Goal: Task Accomplishment & Management: Complete application form

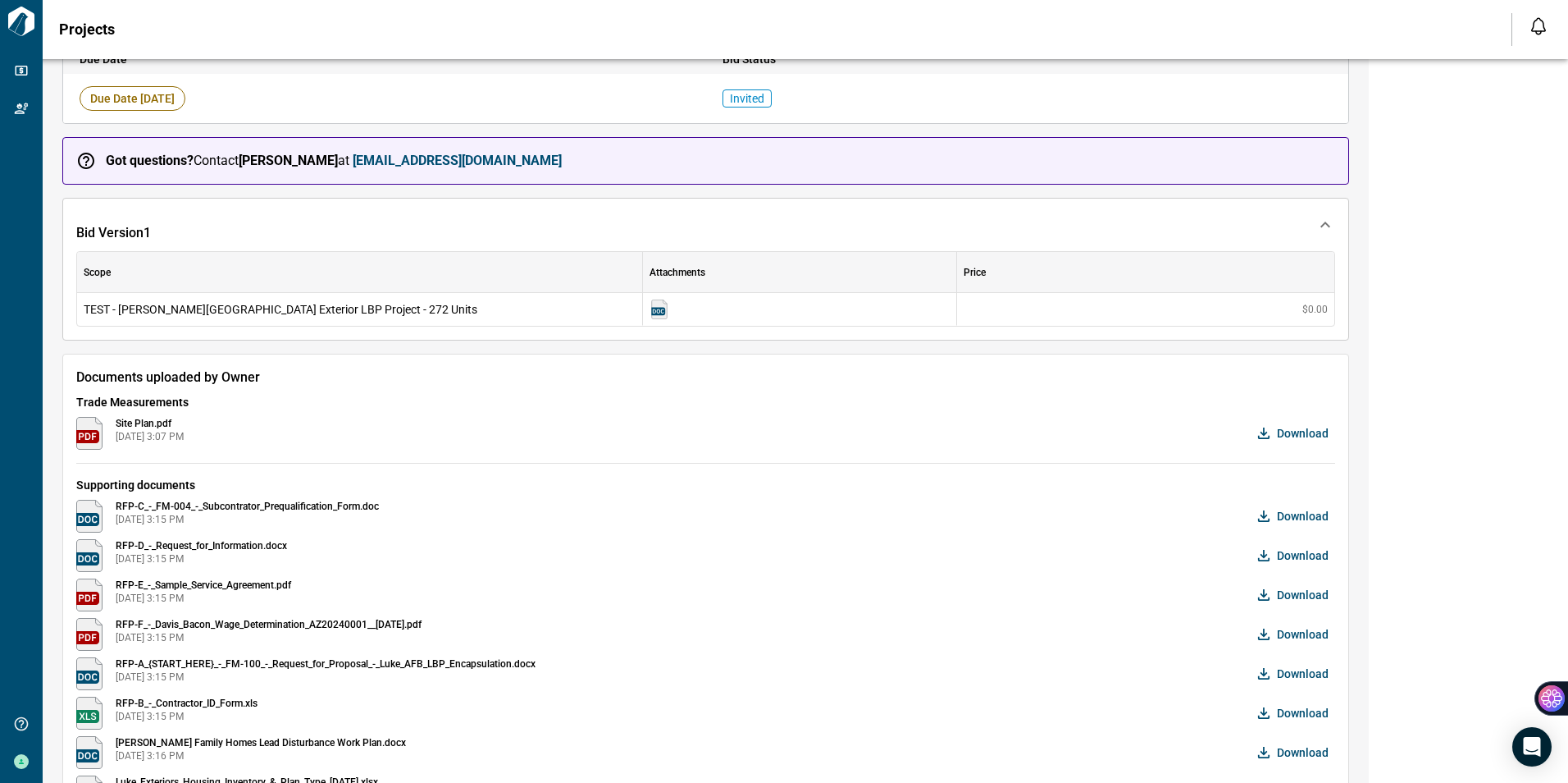
scroll to position [91, 0]
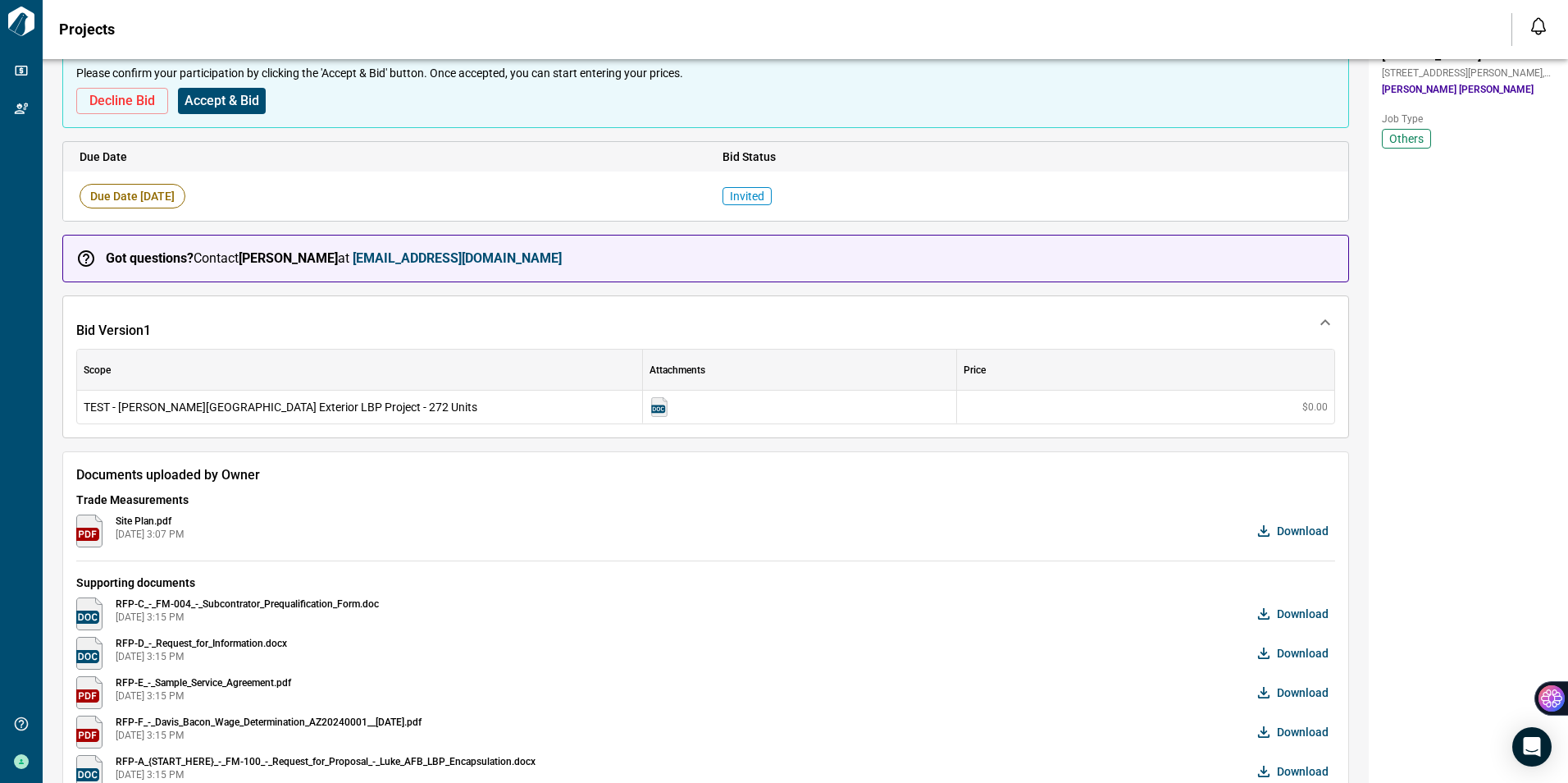
click at [122, 522] on span "Site Plan.pdf" at bounding box center [149, 521] width 68 height 13
click at [98, 529] on img at bounding box center [89, 531] width 26 height 32
click at [1301, 537] on span "Download" at bounding box center [1303, 531] width 52 height 17
click at [663, 404] on img at bounding box center [658, 406] width 19 height 19
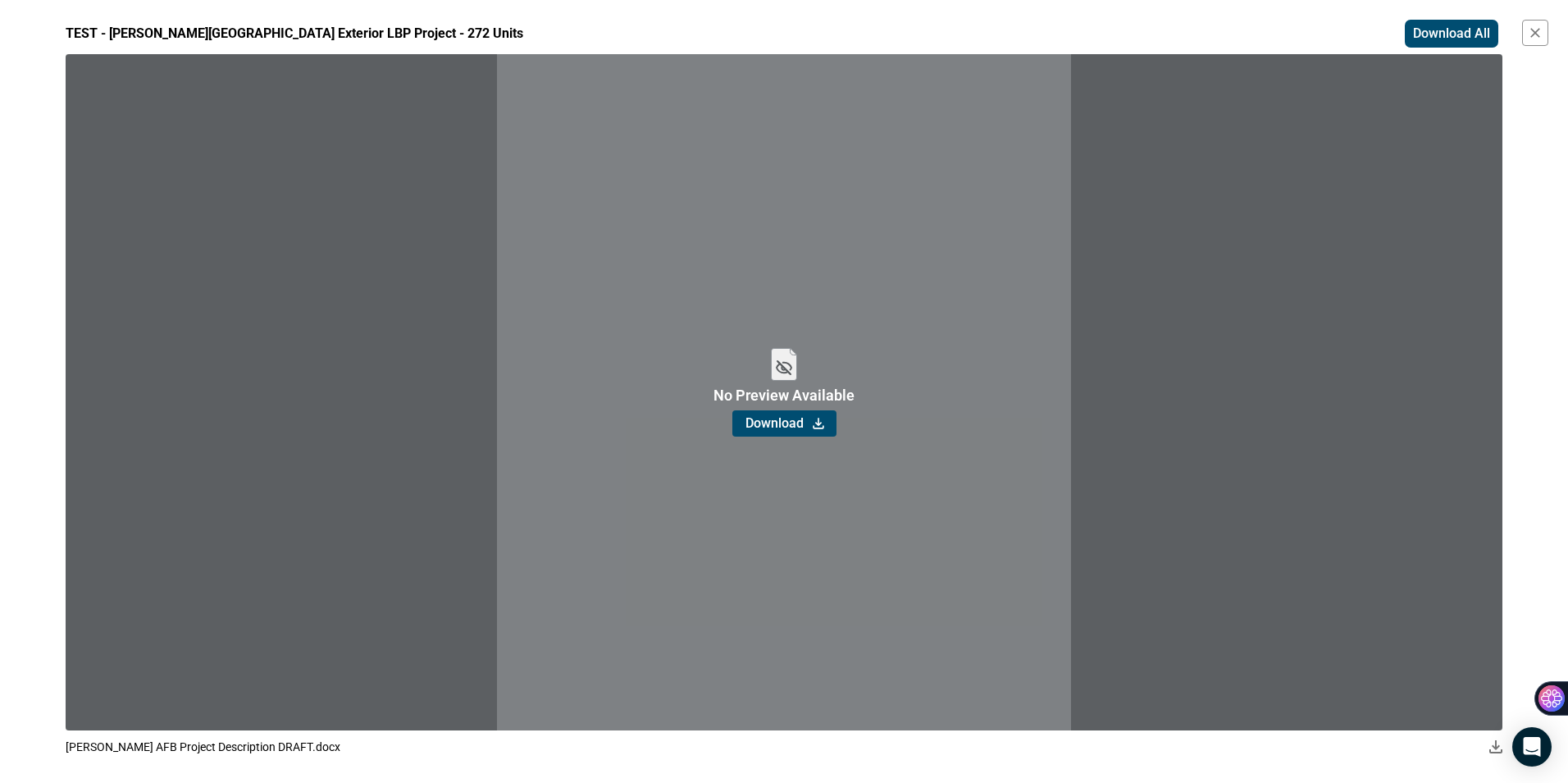
click at [784, 430] on span "Download" at bounding box center [774, 424] width 58 height 17
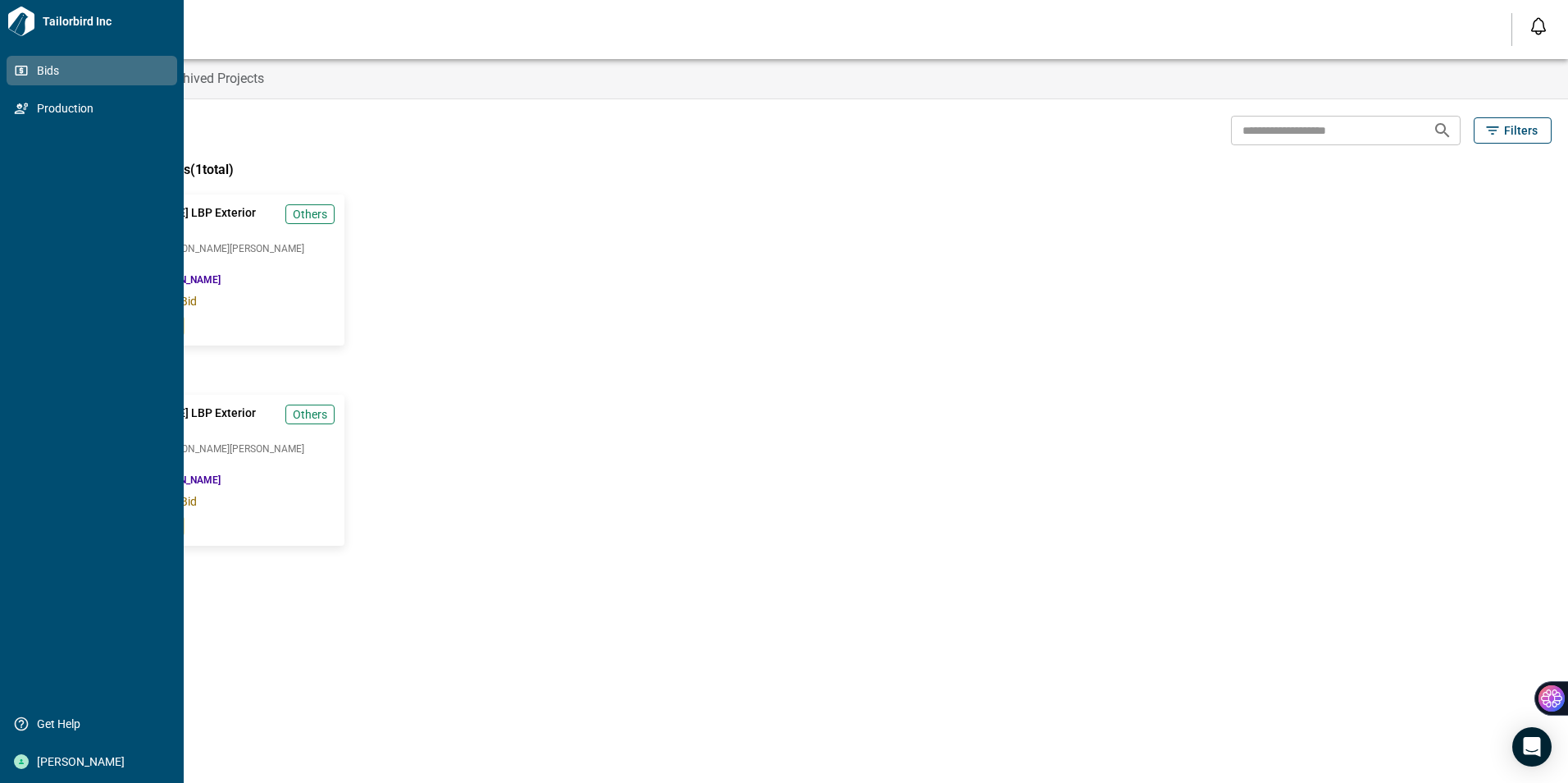
click at [23, 73] on icon at bounding box center [21, 71] width 15 height 15
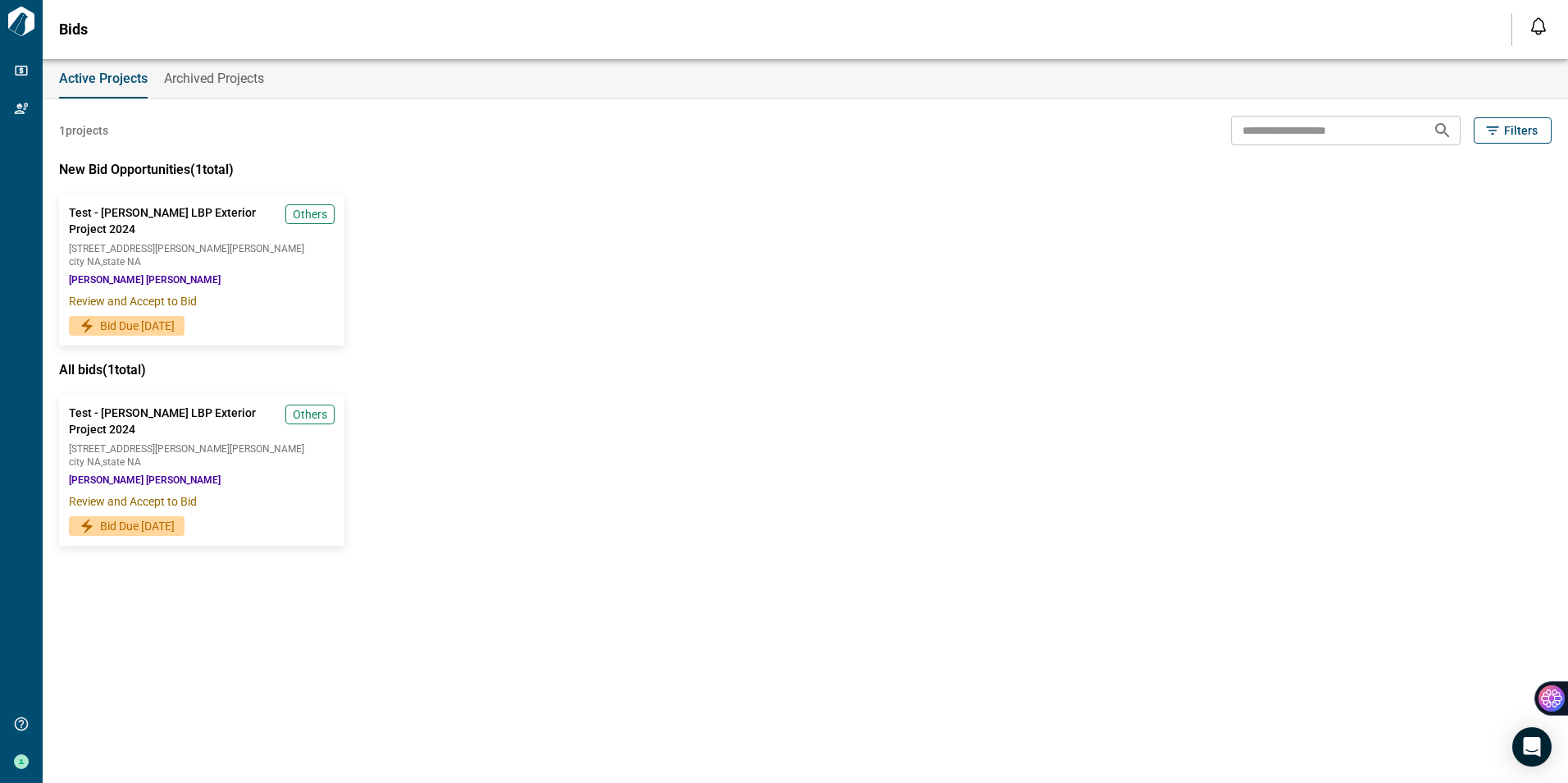
drag, startPoint x: 542, startPoint y: 337, endPoint x: 412, endPoint y: 296, distance: 136.3
click at [543, 337] on div "Test - [PERSON_NAME] LBP Exterior Project 2024 Others [STREET_ADDRESS][PERSON_N…" at bounding box center [797, 253] width 1509 height 184
click at [167, 230] on span "Test - [PERSON_NAME] LBP Exterior Project 2024" at bounding box center [174, 220] width 213 height 33
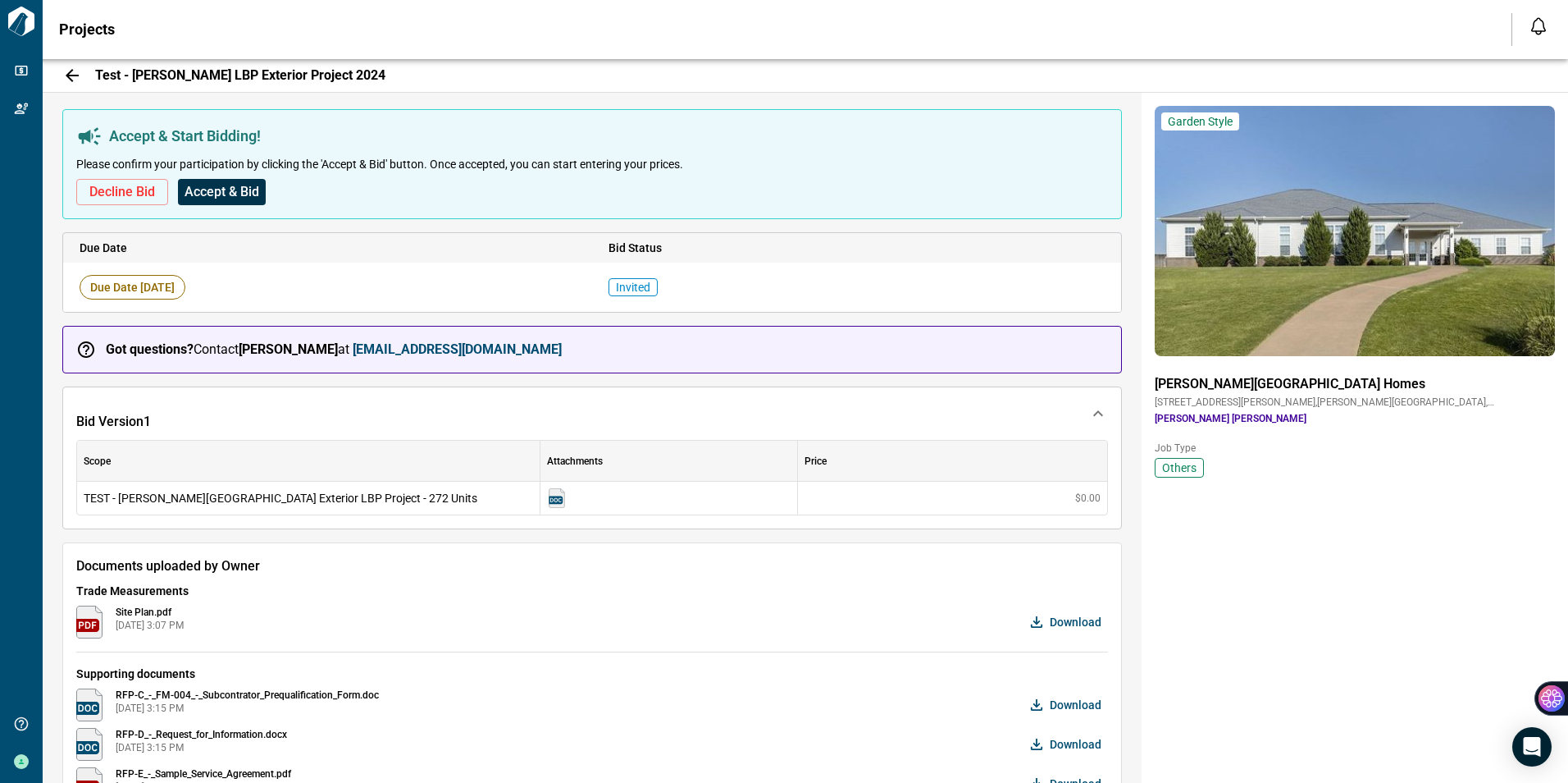
click at [225, 196] on span "Accept & Bid" at bounding box center [222, 192] width 74 height 17
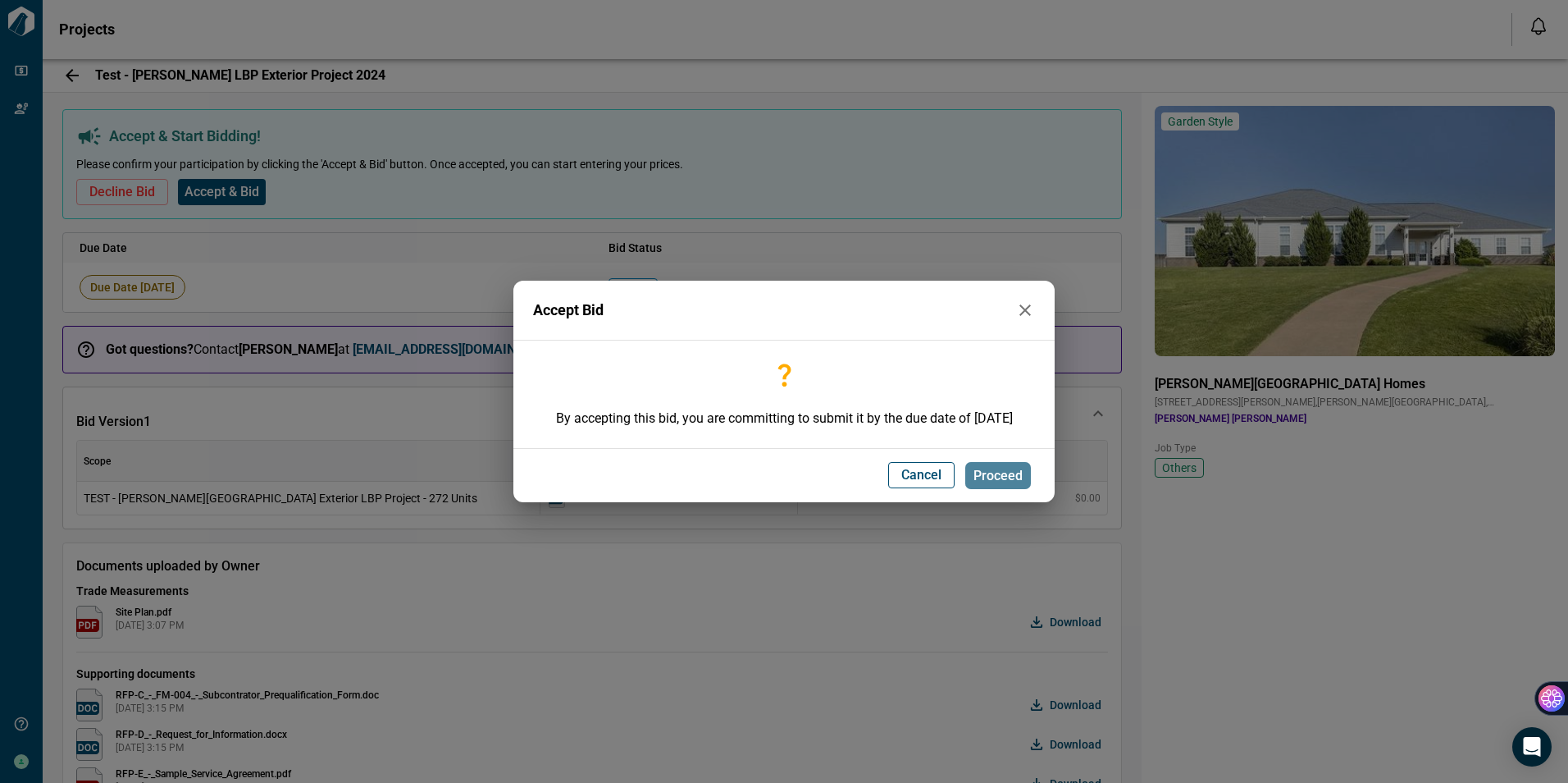
click at [1010, 484] on button "Proceed" at bounding box center [998, 476] width 66 height 28
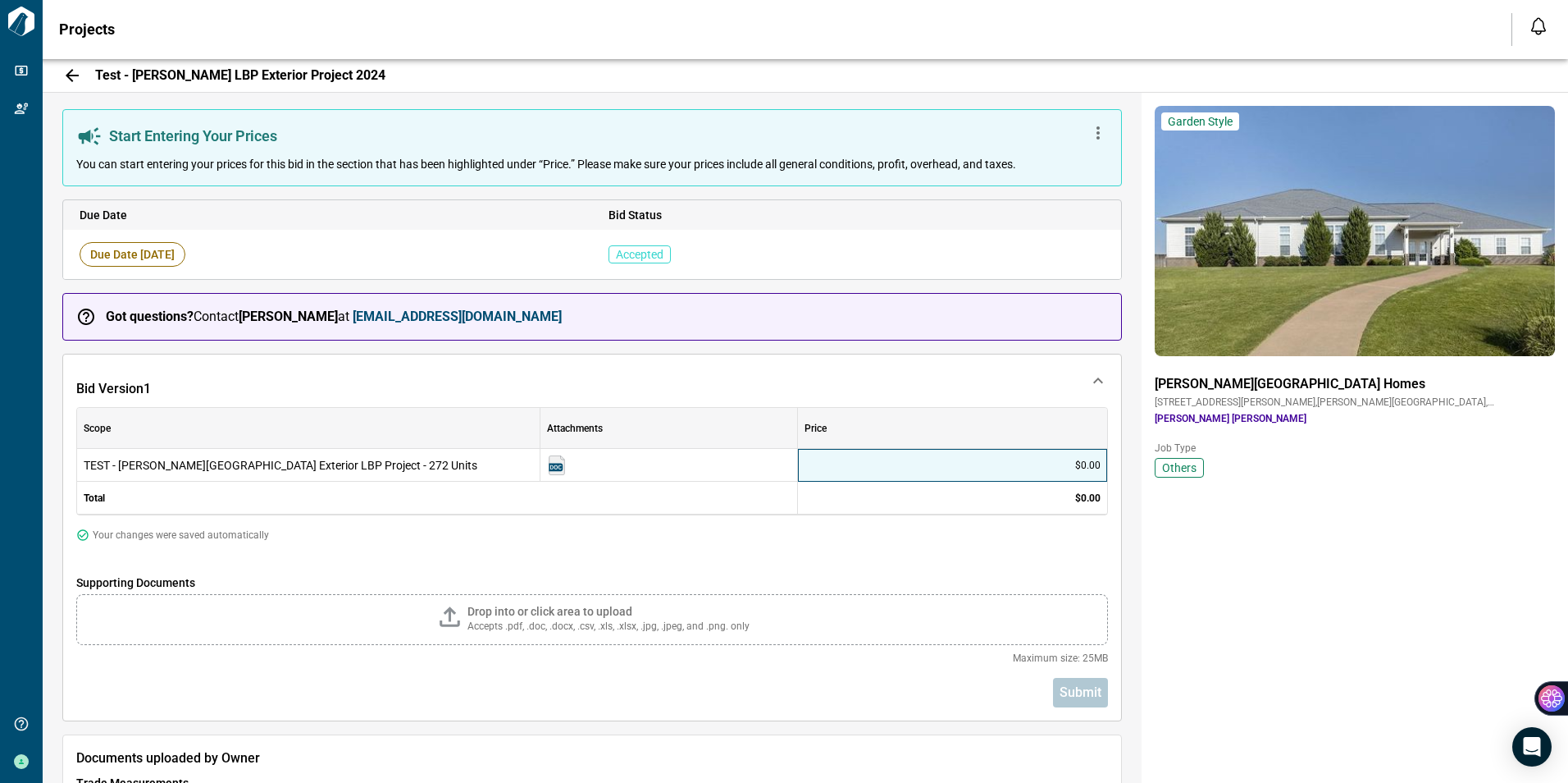
click at [860, 464] on div "$0.00" at bounding box center [952, 465] width 309 height 32
click at [860, 464] on div "$0.00" at bounding box center [952, 465] width 309 height 32
click at [457, 392] on div "Bid Version 1" at bounding box center [581, 389] width 1012 height 17
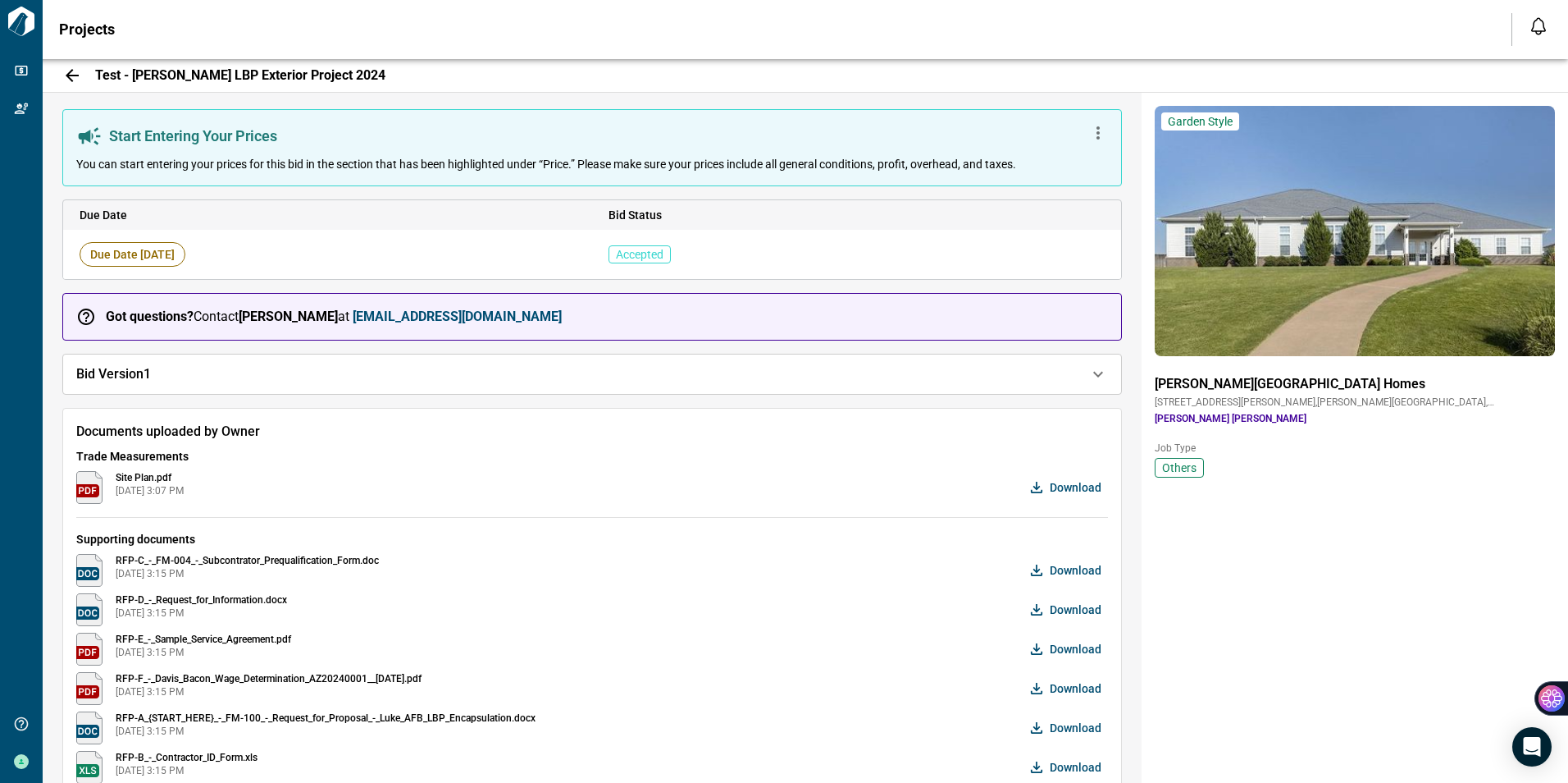
click at [457, 392] on div "Bid Version 1" at bounding box center [592, 374] width 1058 height 39
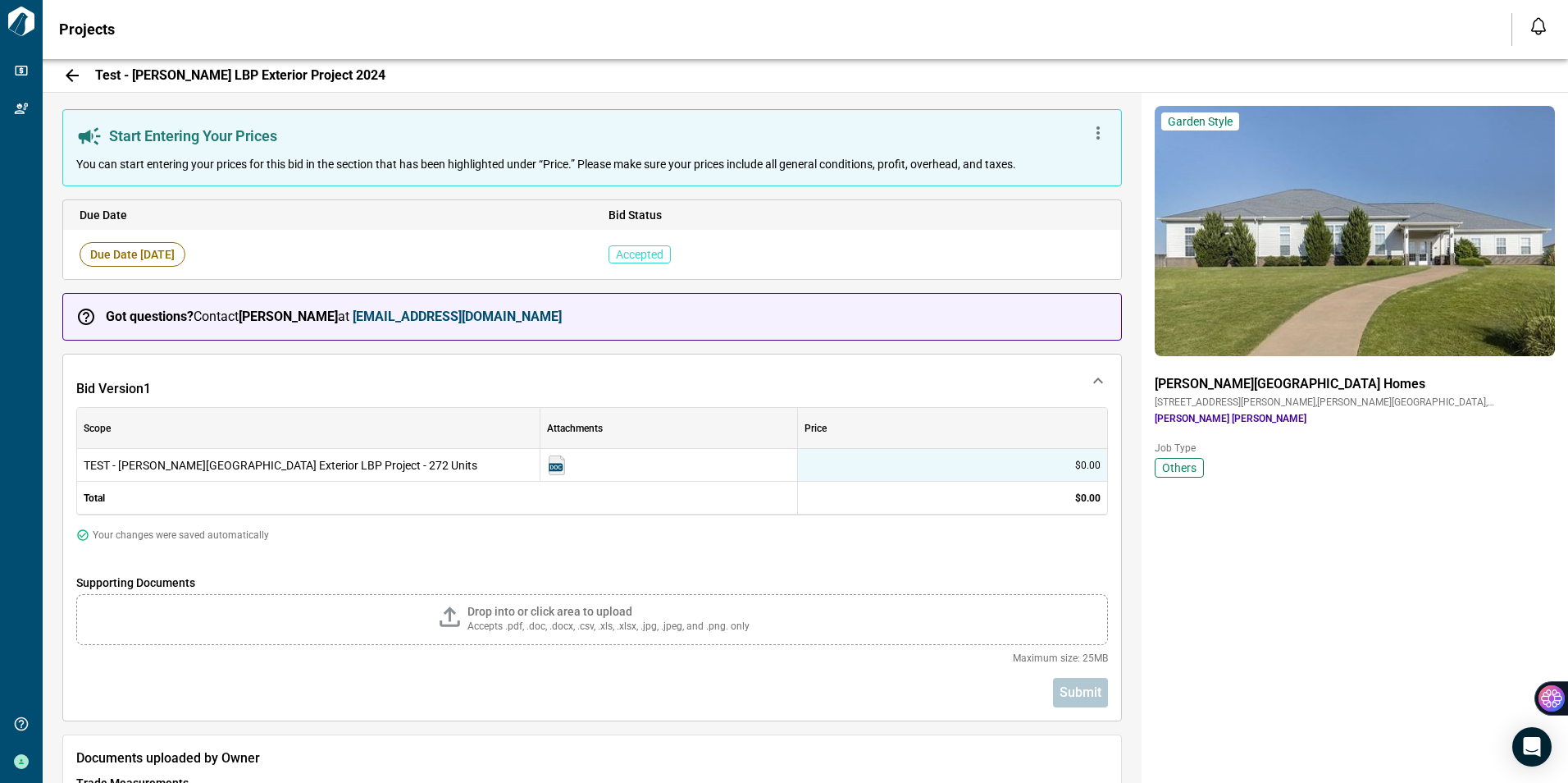
click at [451, 545] on div "Scope Attachments Price TEST - [PERSON_NAME] AFB Exterior LBP Project - 272 Uni…" at bounding box center [592, 558] width 1032 height 301
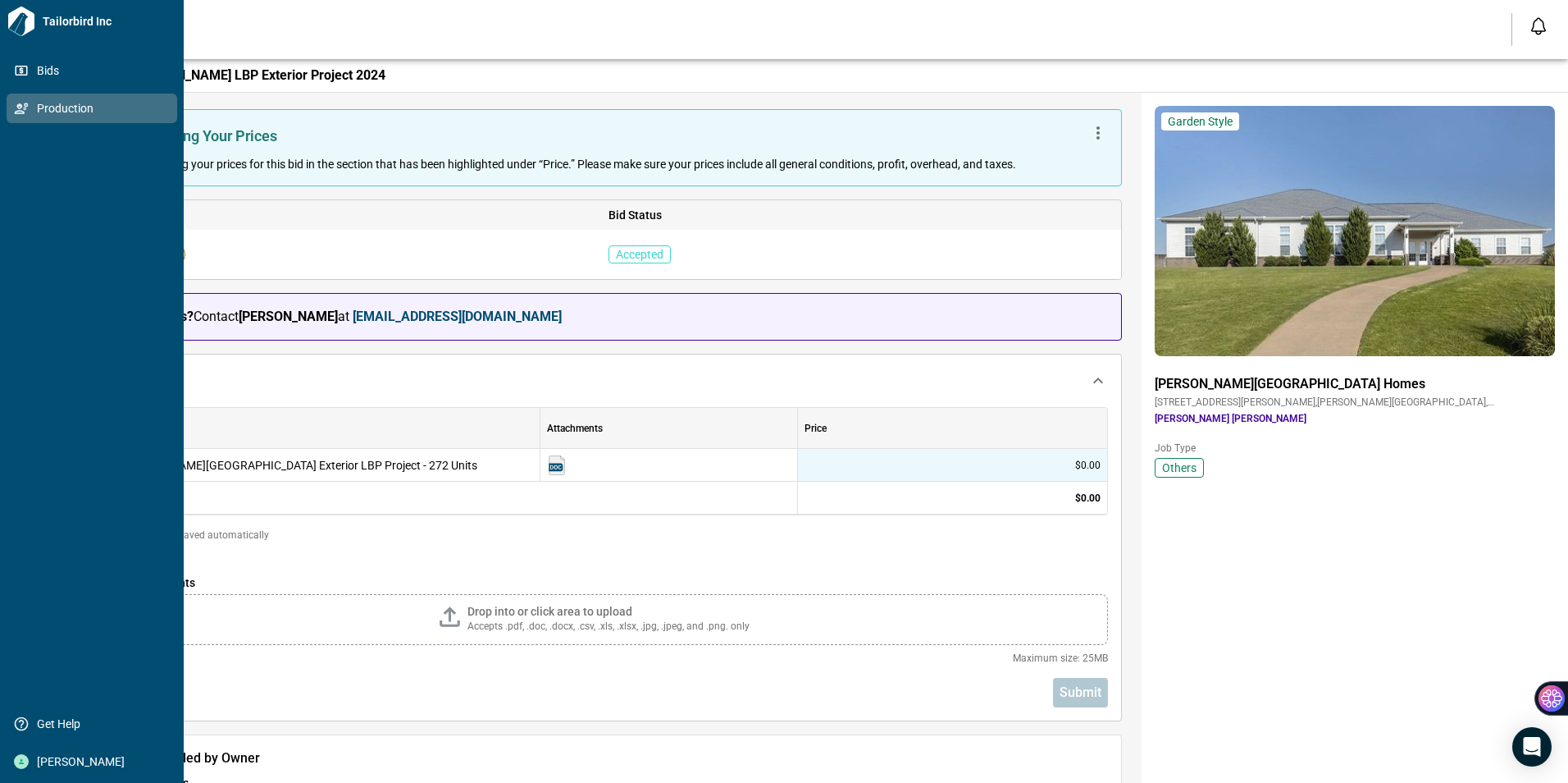
click at [29, 109] on span "Production" at bounding box center [95, 109] width 133 height 17
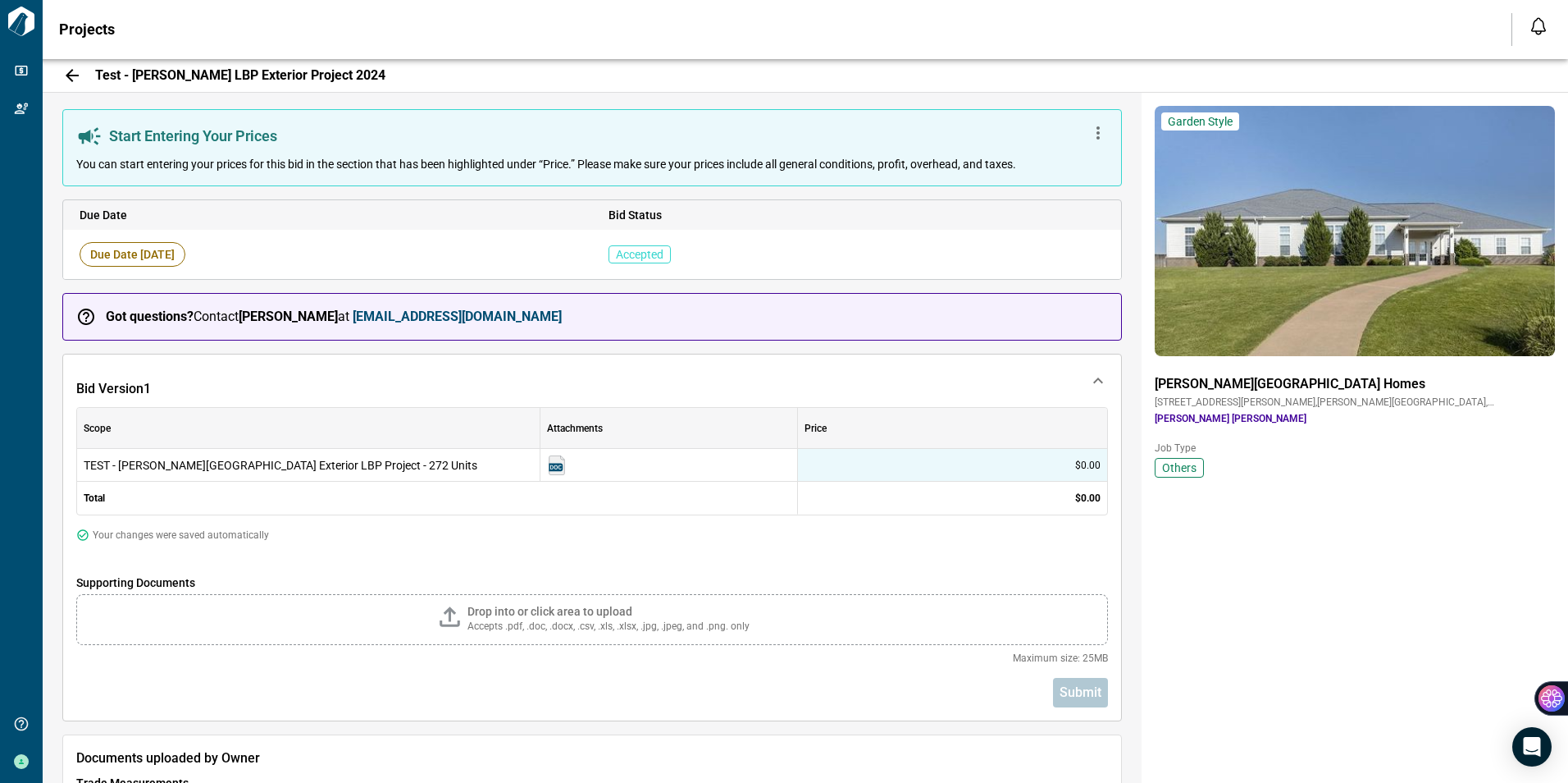
click at [654, 568] on div "Scope Attachments Price TEST - [PERSON_NAME] AFB Exterior LBP Project - 272 Uni…" at bounding box center [592, 558] width 1032 height 301
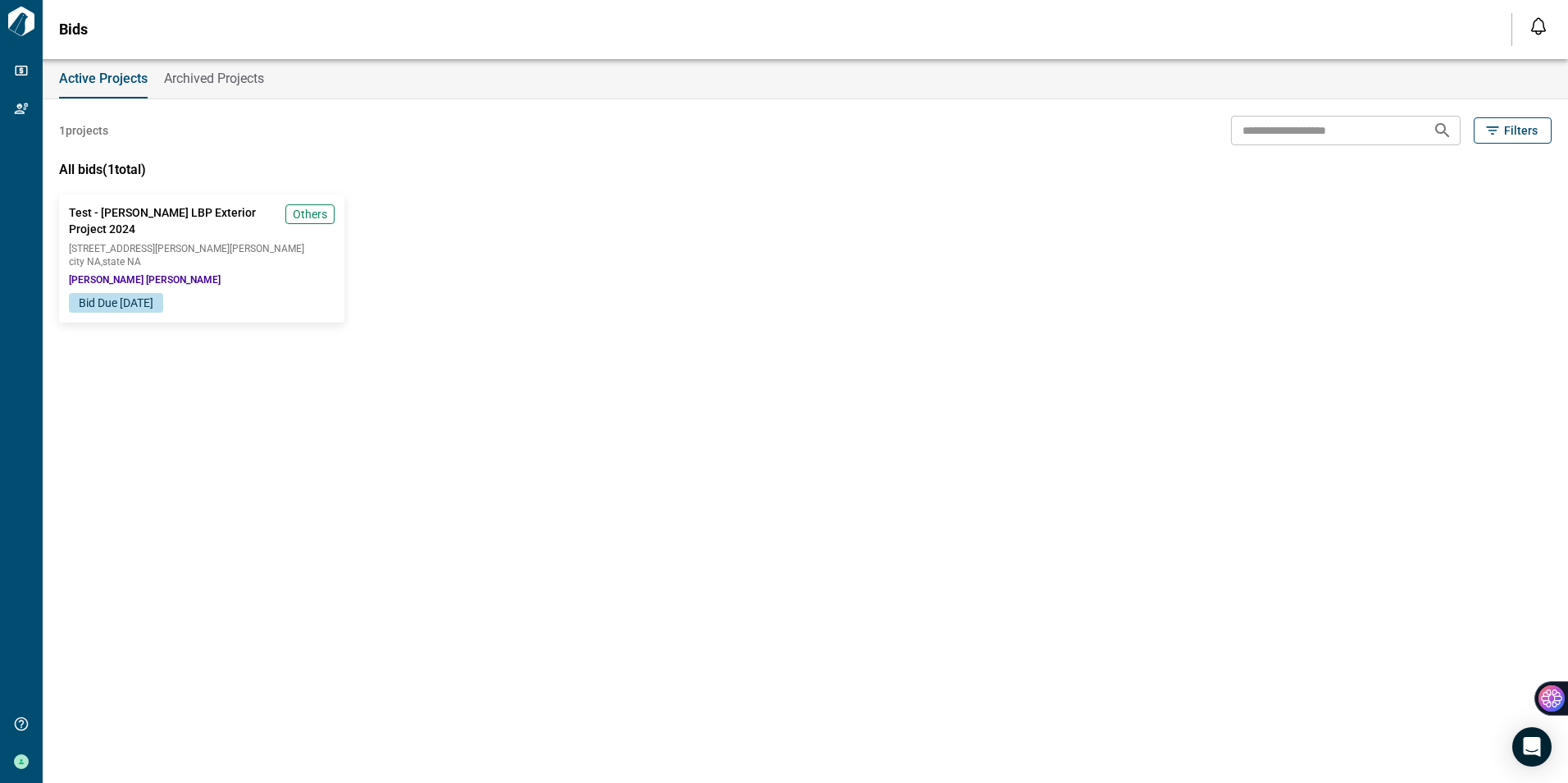
click at [487, 433] on div "Active Projects Archived Projects 1 projects ​ Filters All bids ( 1 total) Test…" at bounding box center [784, 421] width 1568 height 724
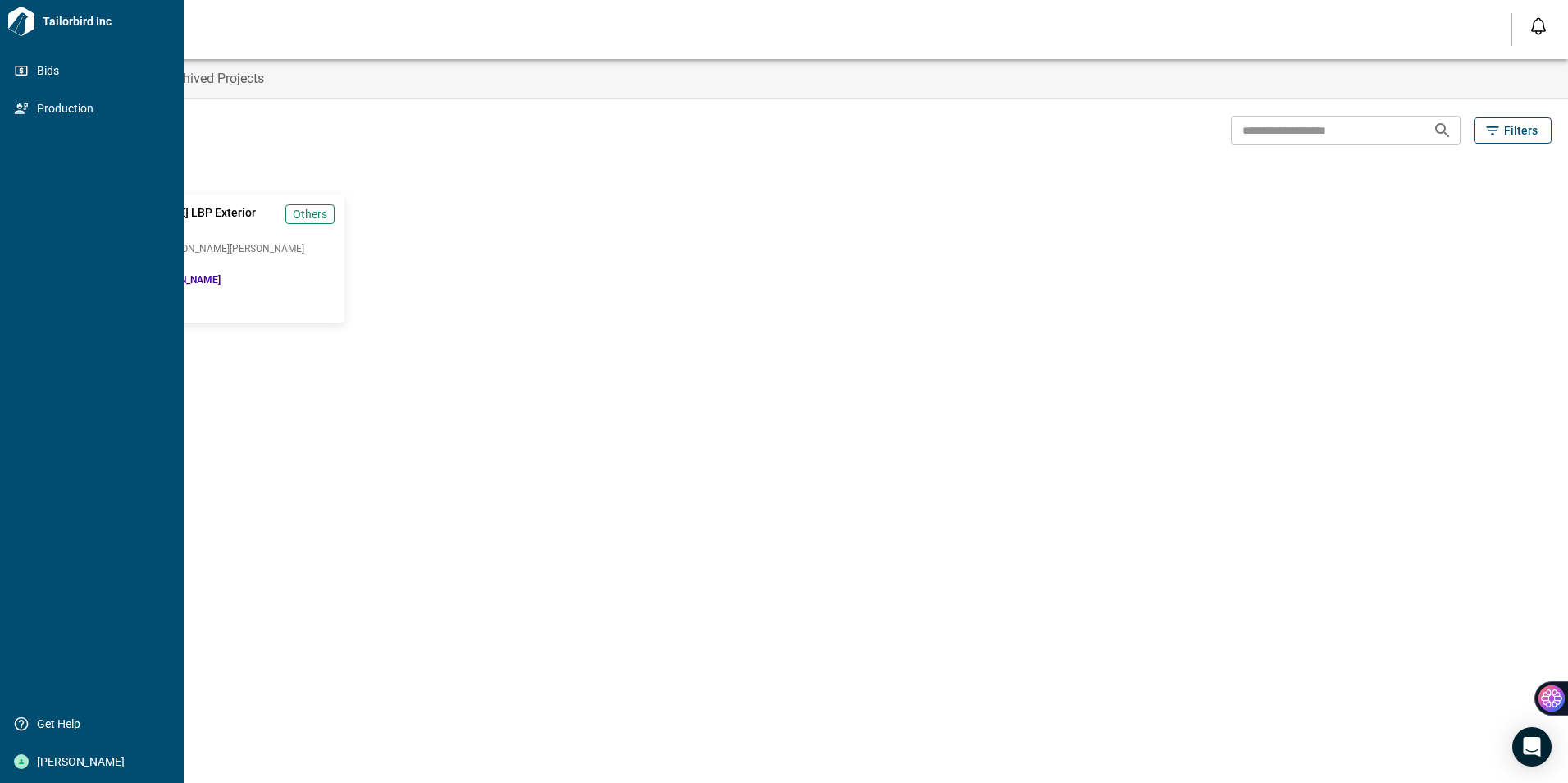
click at [30, 23] on icon at bounding box center [21, 21] width 26 height 30
click at [43, 68] on span "Bids" at bounding box center [95, 71] width 133 height 17
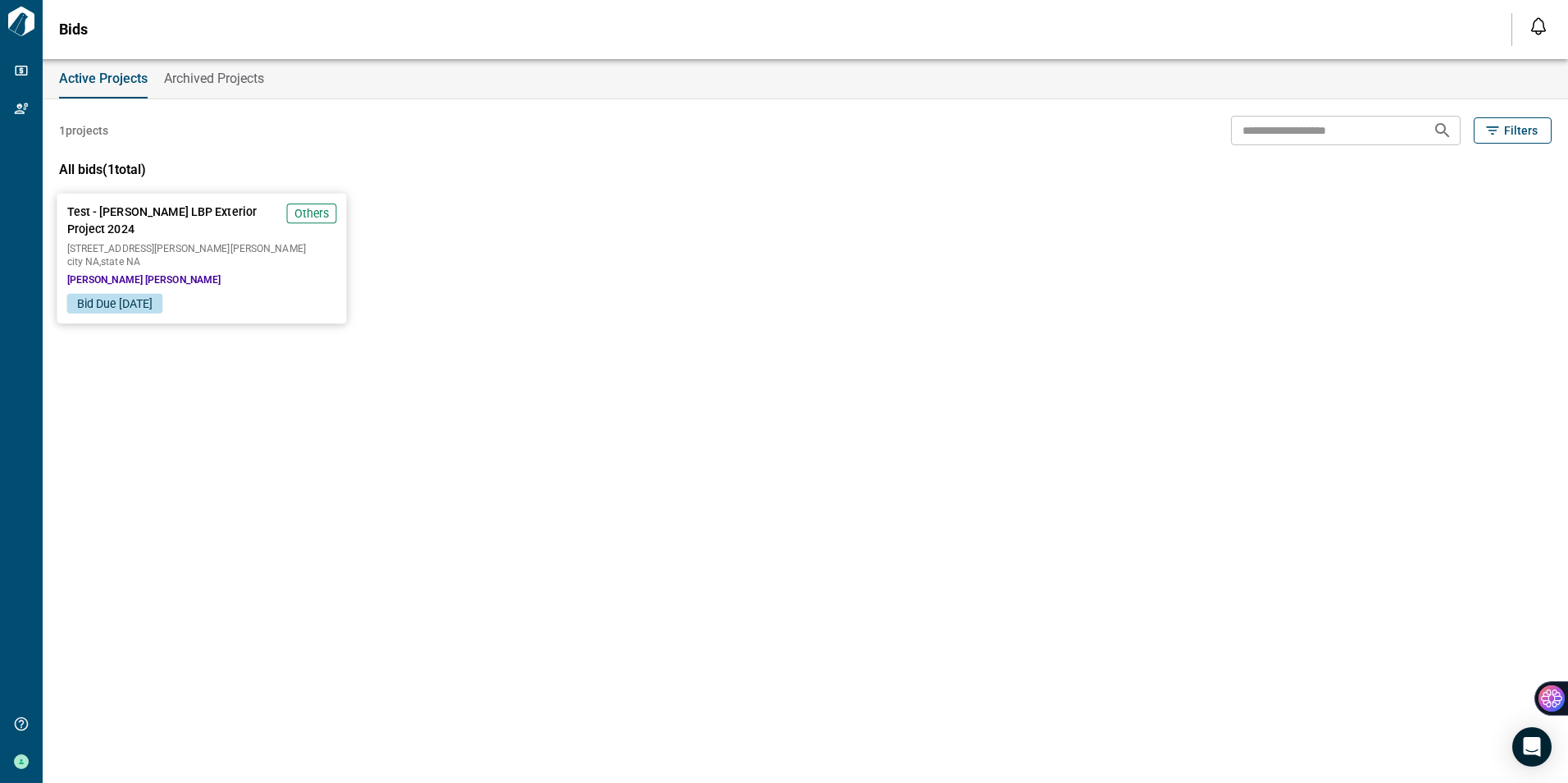
click at [192, 245] on span "[STREET_ADDRESS][PERSON_NAME][PERSON_NAME]" at bounding box center [202, 249] width 270 height 10
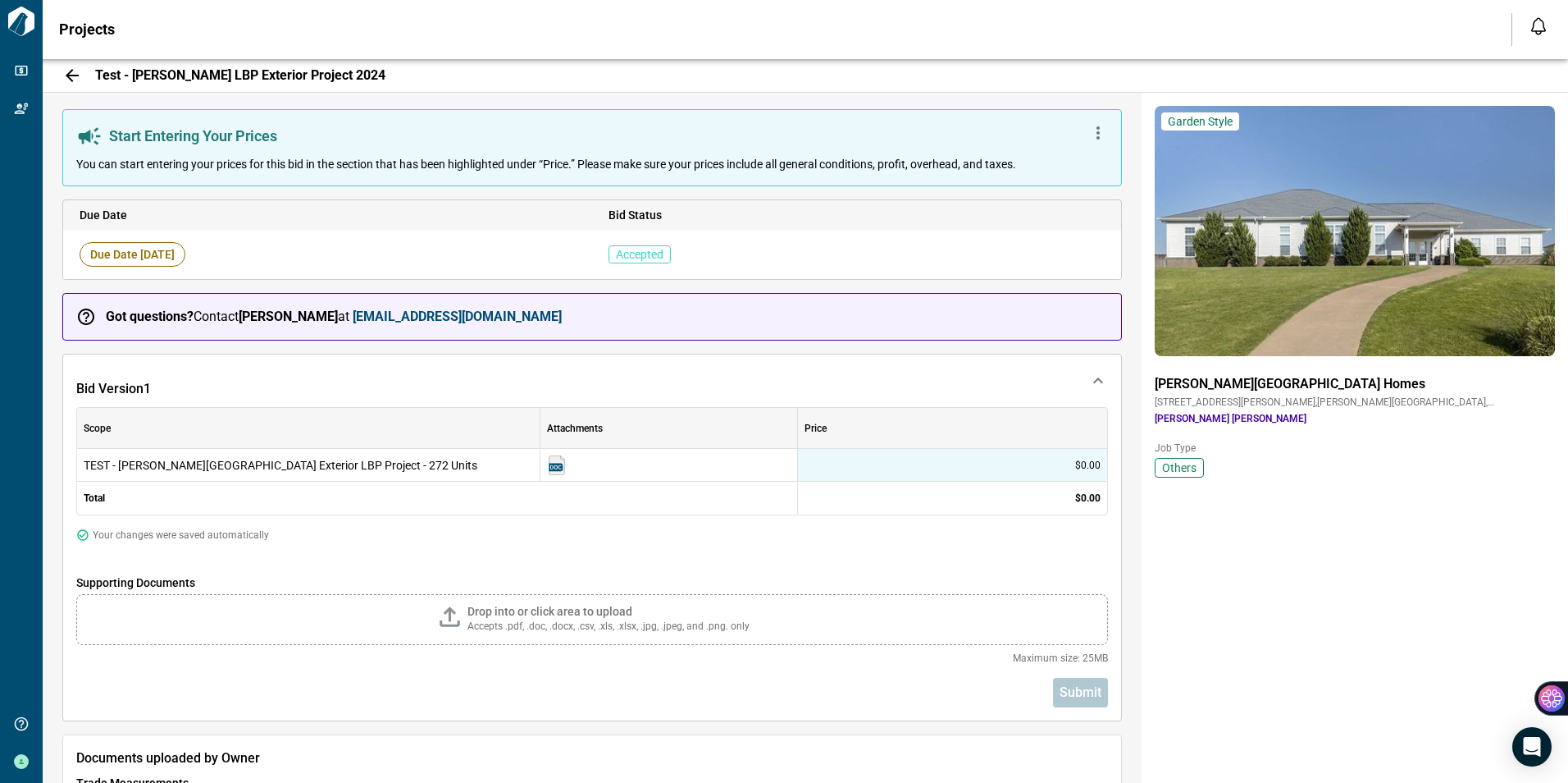
click at [74, 75] on icon at bounding box center [72, 75] width 13 height 13
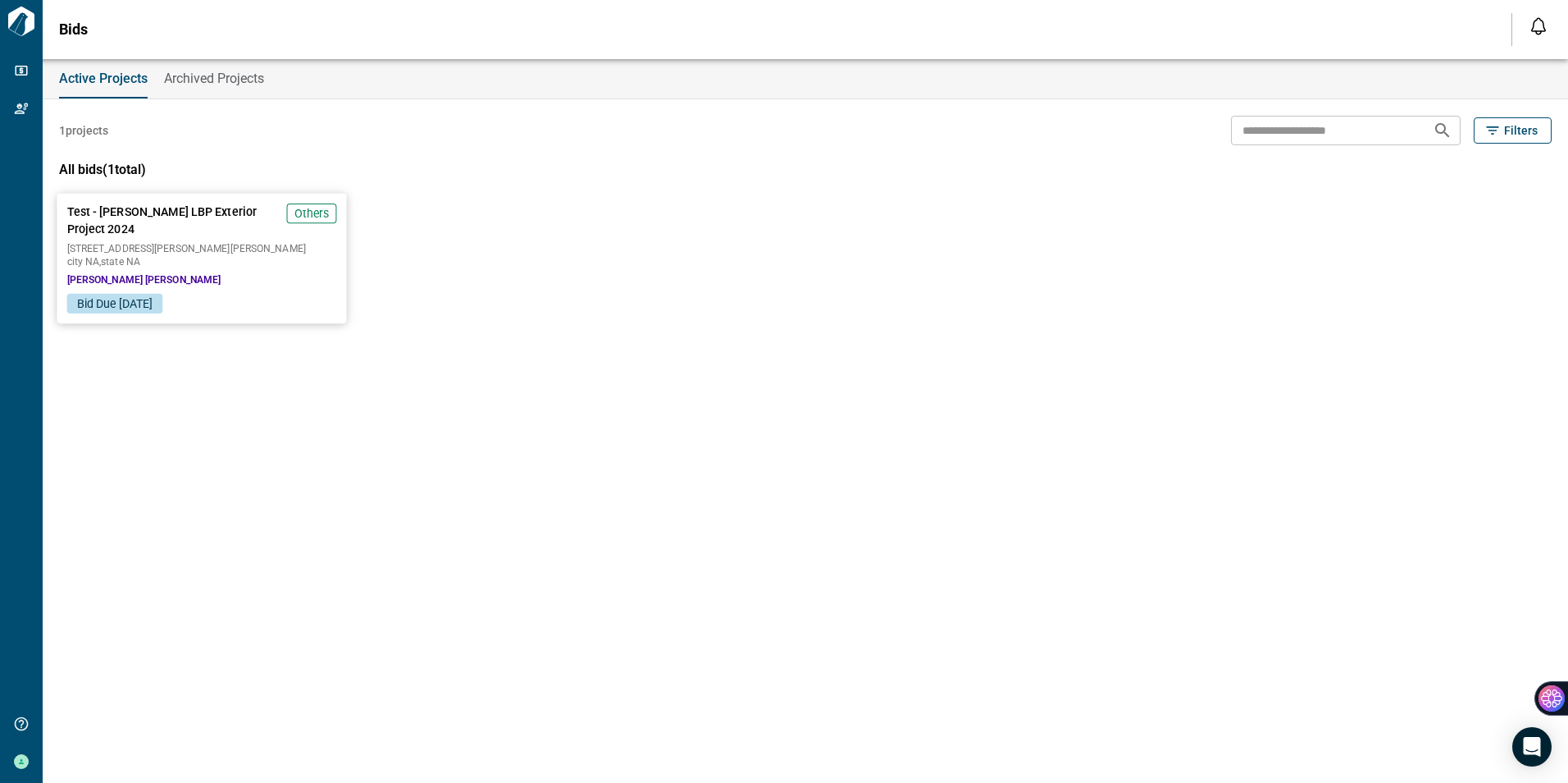
click at [266, 273] on div "Test - [PERSON_NAME] LBP Exterior Project 2024 Others [STREET_ADDRESS][PERSON_N…" at bounding box center [201, 244] width 289 height 100
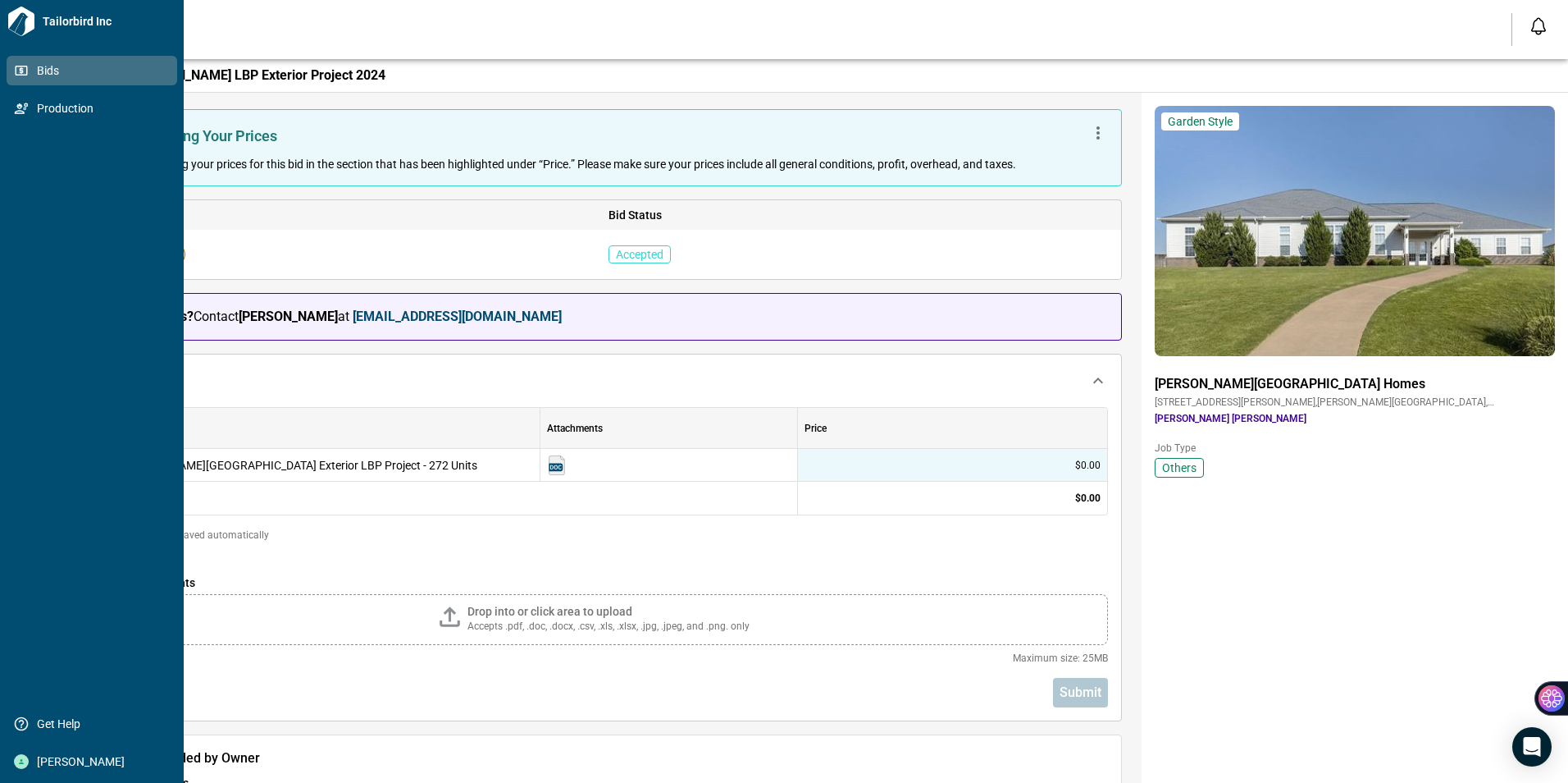
click at [16, 64] on icon at bounding box center [21, 71] width 15 height 15
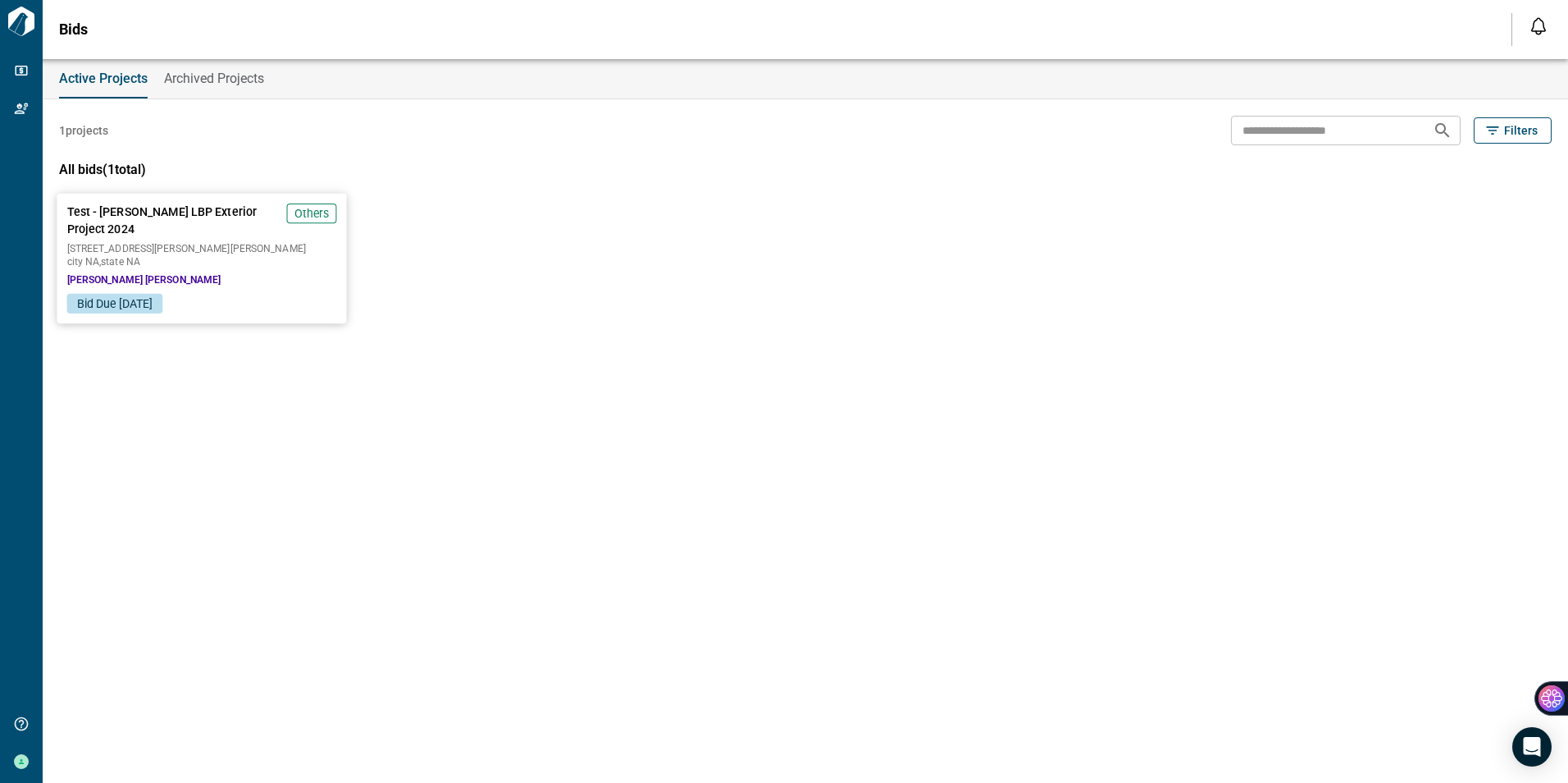
click at [154, 233] on span "Test - [PERSON_NAME] LBP Exterior Project 2024" at bounding box center [174, 220] width 213 height 33
